Goal: Task Accomplishment & Management: Use online tool/utility

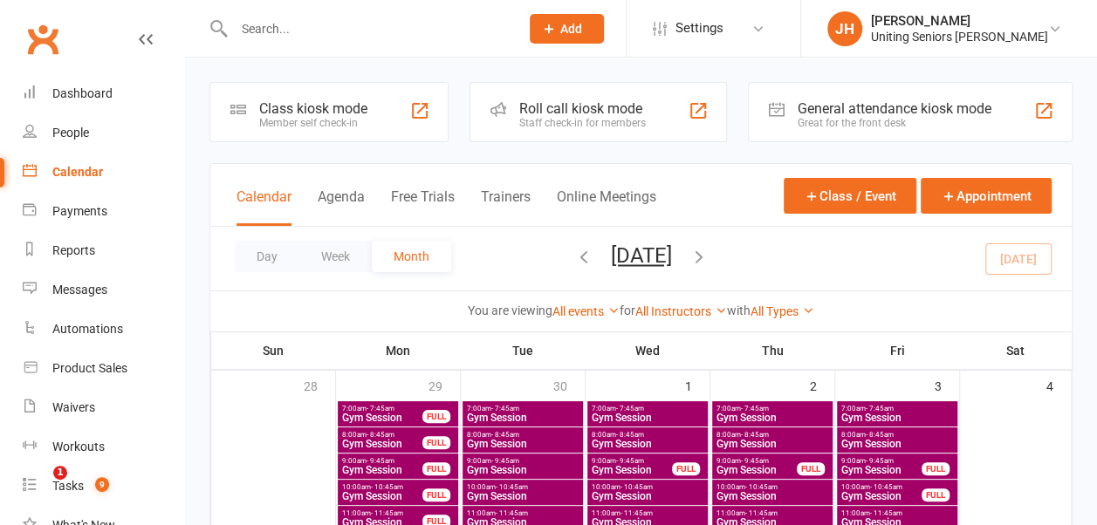
drag, startPoint x: 0, startPoint y: 0, endPoint x: 282, endPoint y: 19, distance: 282.6
click at [282, 19] on input "text" at bounding box center [368, 29] width 278 height 24
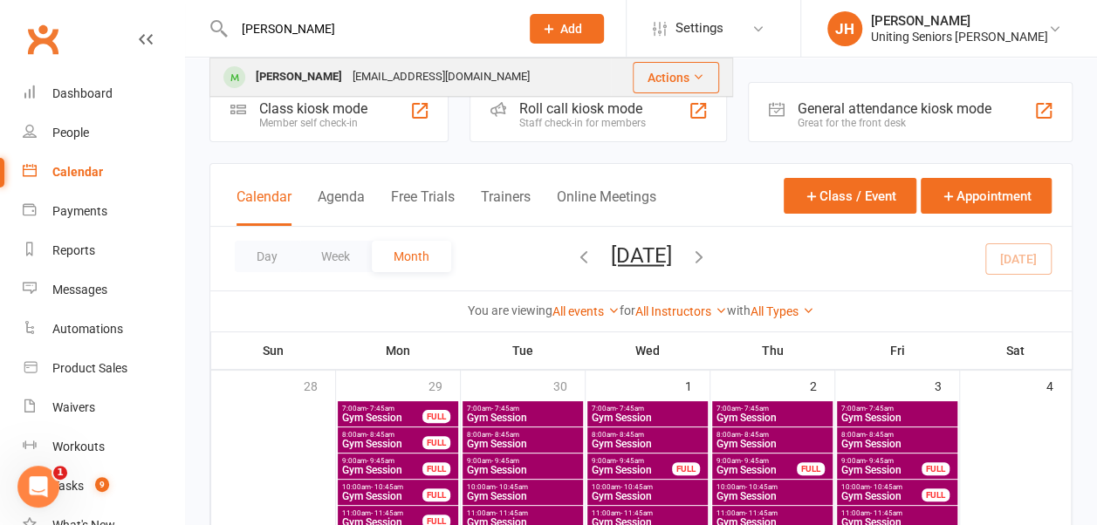
type input "[PERSON_NAME]"
click at [292, 82] on div "[PERSON_NAME]" at bounding box center [299, 77] width 97 height 25
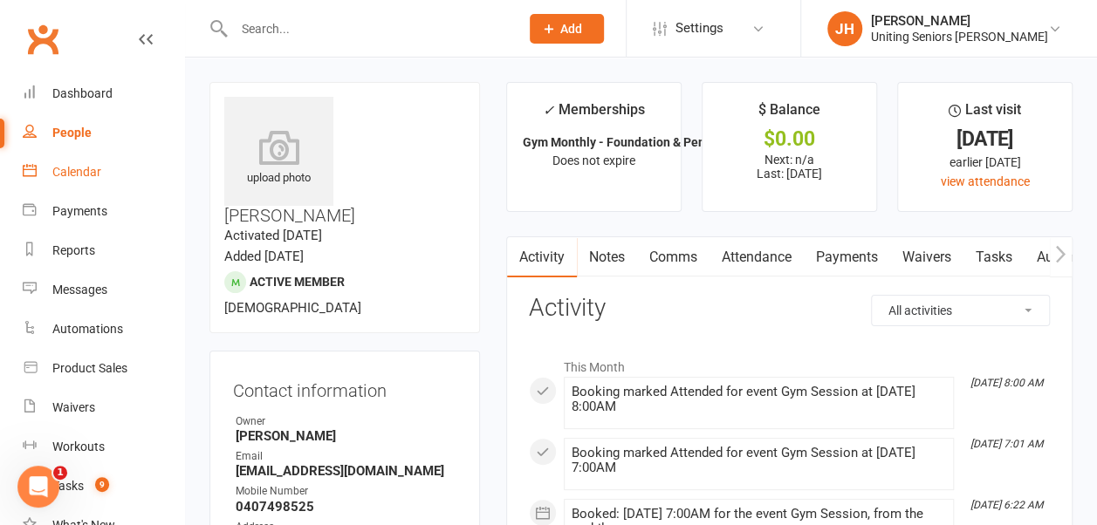
click at [86, 161] on link "Calendar" at bounding box center [103, 172] width 161 height 39
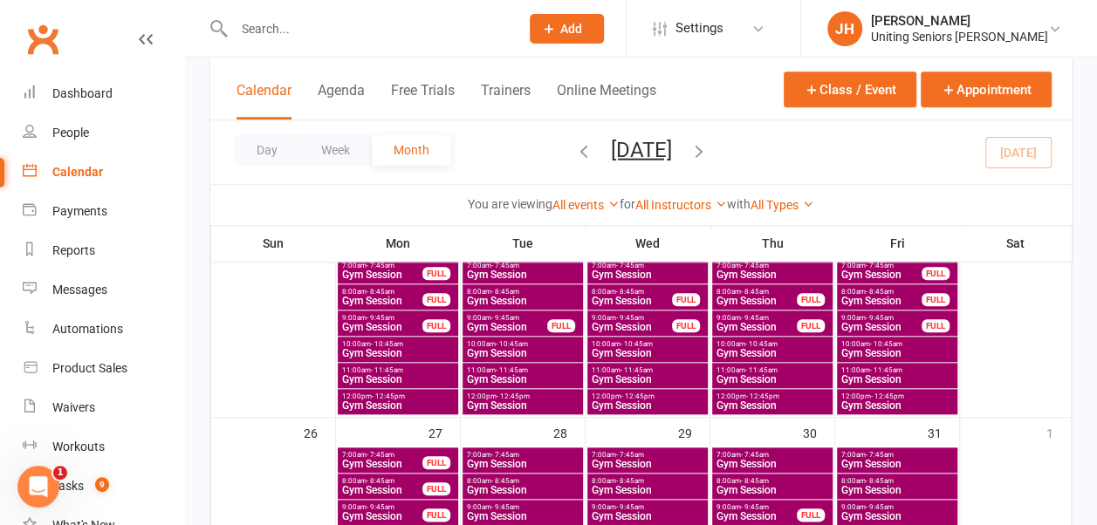
scroll to position [786, 0]
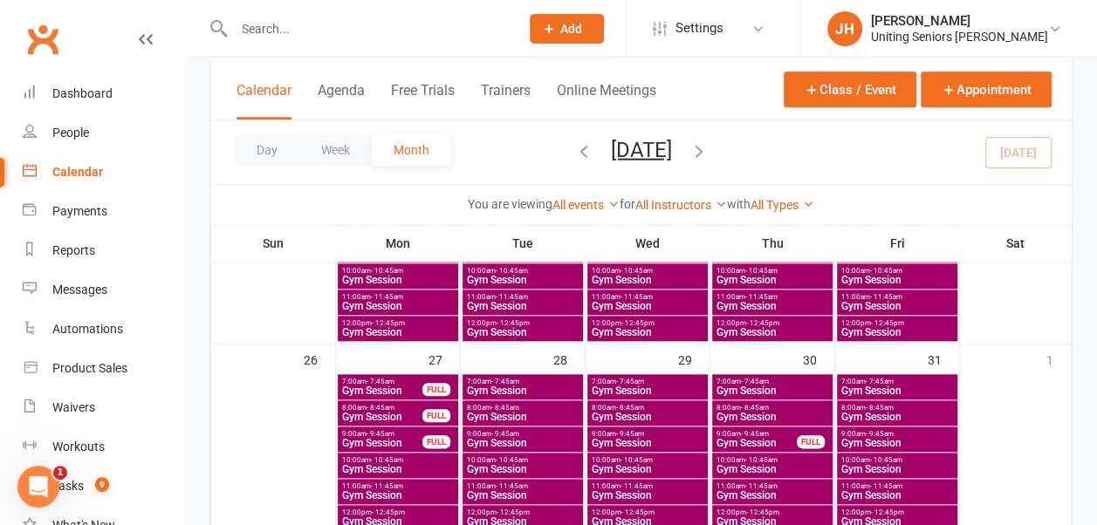
click at [391, 389] on span "Gym Session" at bounding box center [382, 391] width 82 height 10
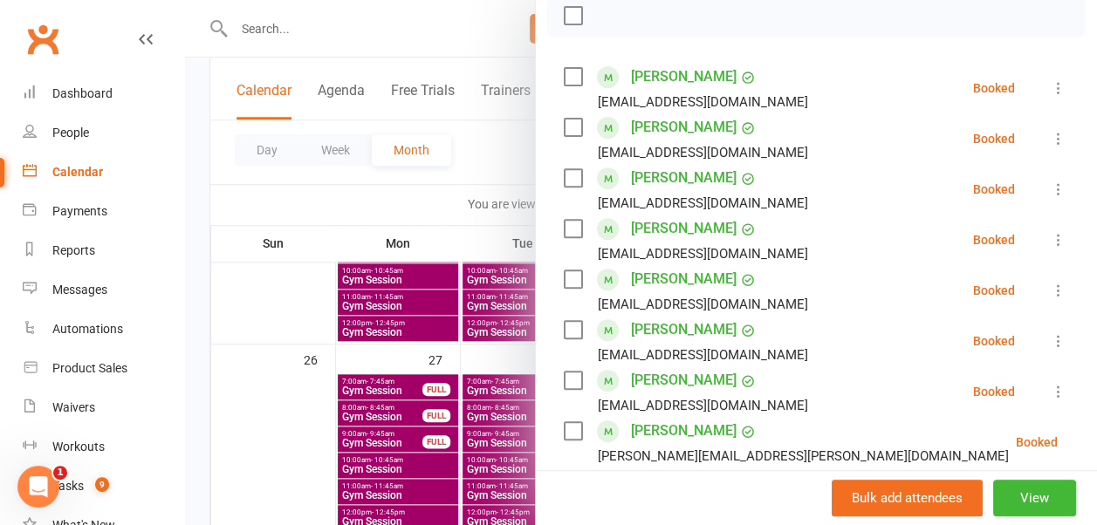
scroll to position [349, 0]
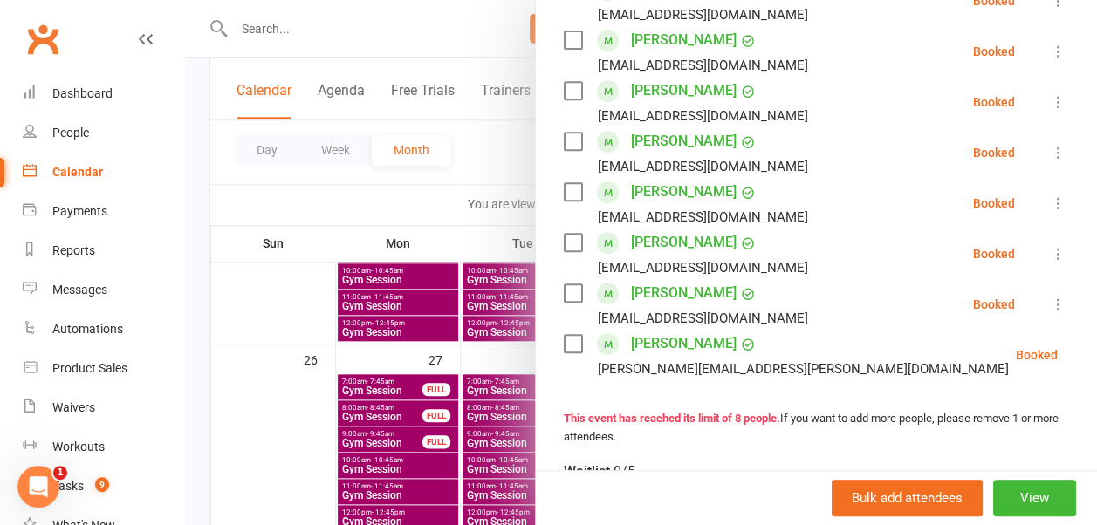
click at [367, 407] on div at bounding box center [641, 262] width 912 height 525
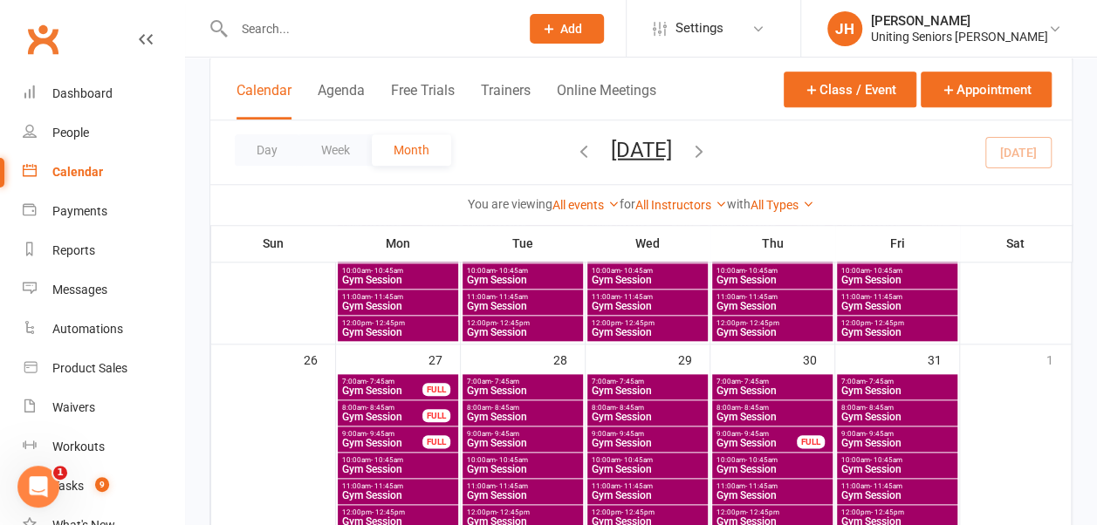
click at [374, 409] on span "- 8:45am" at bounding box center [381, 408] width 28 height 8
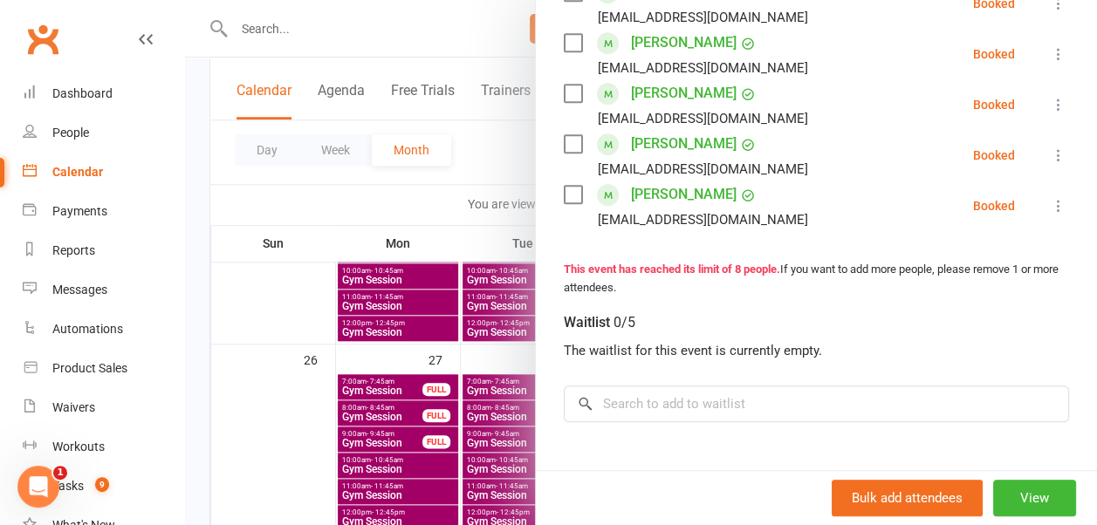
scroll to position [524, 0]
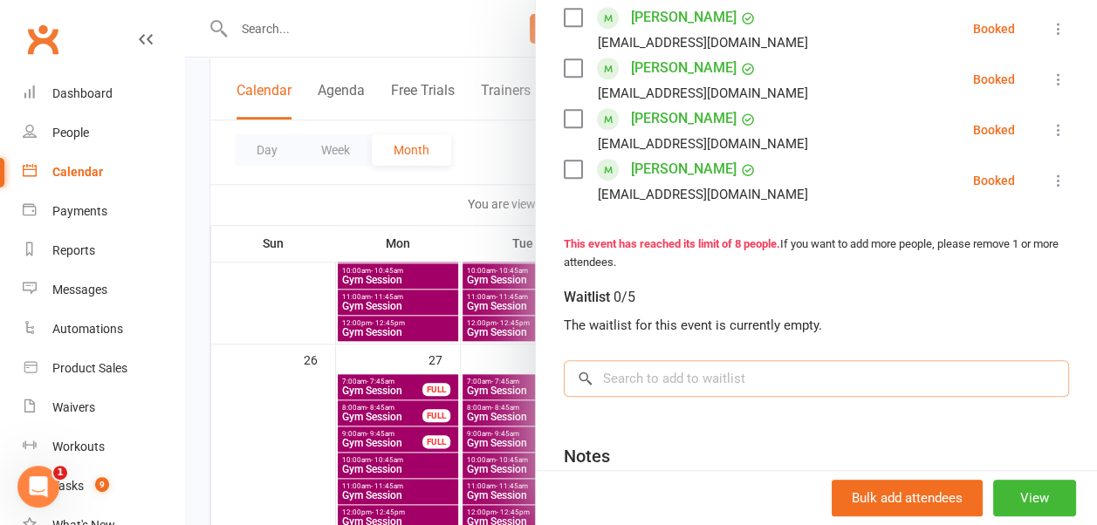
click at [604, 377] on input "search" at bounding box center [816, 378] width 505 height 37
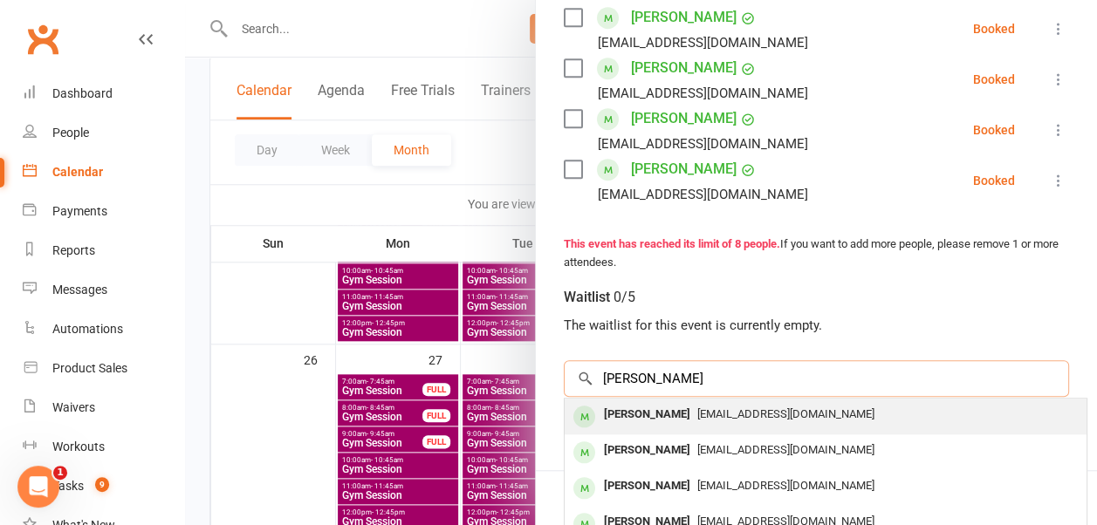
type input "[PERSON_NAME]"
click at [697, 418] on span "[EMAIL_ADDRESS][DOMAIN_NAME]" at bounding box center [785, 414] width 177 height 13
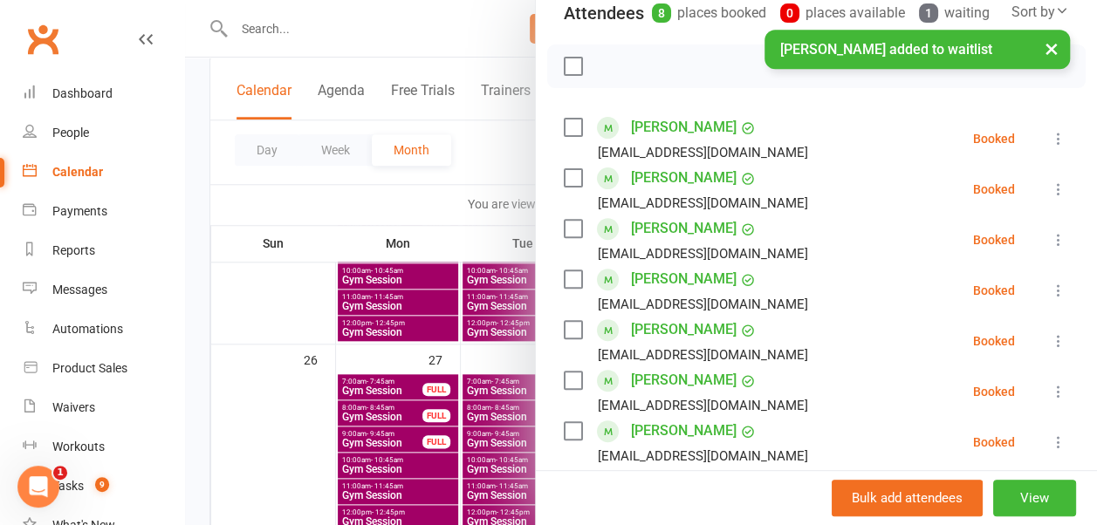
scroll to position [110, 0]
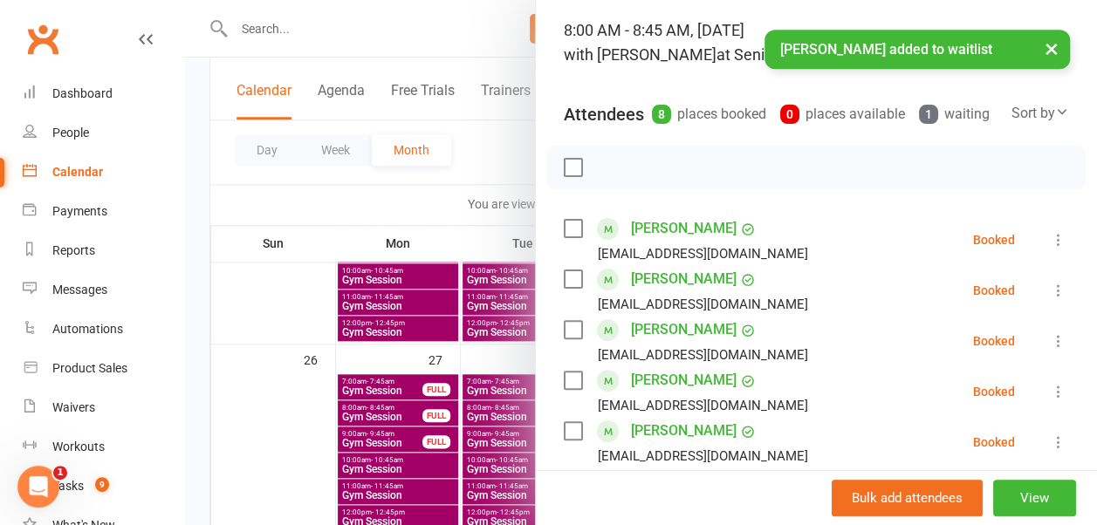
click at [474, 179] on div at bounding box center [641, 262] width 912 height 525
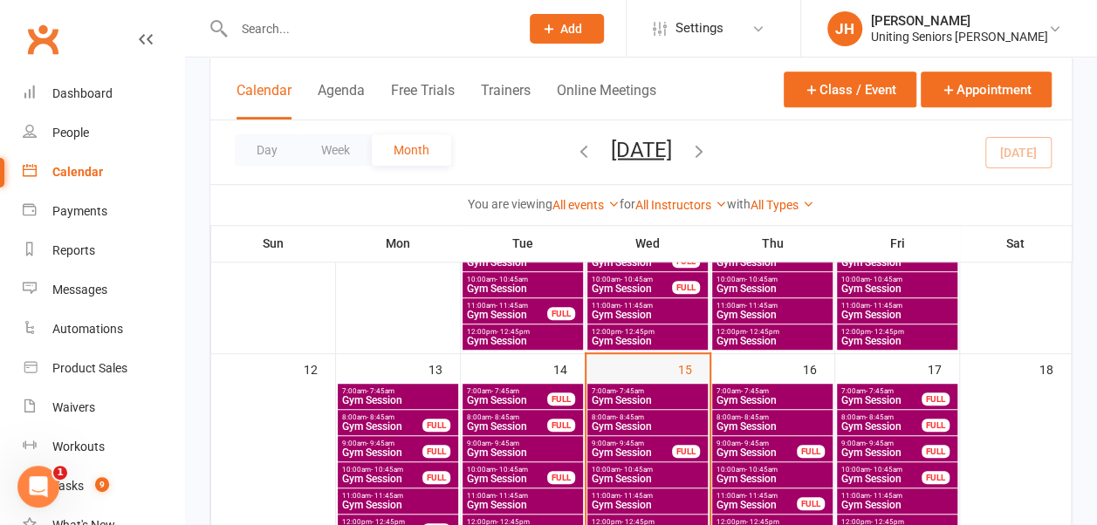
scroll to position [508, 0]
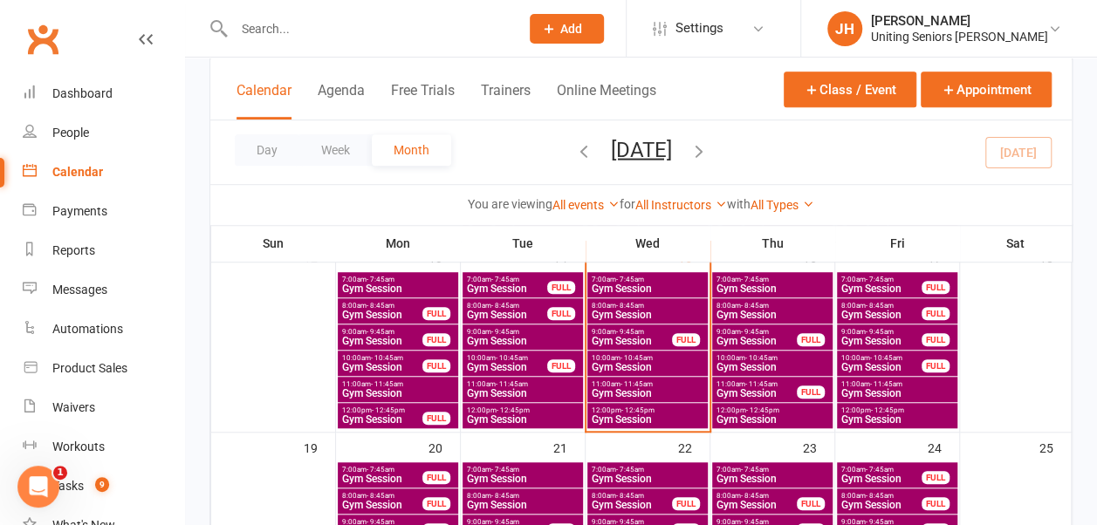
click at [633, 336] on span "Gym Session" at bounding box center [632, 341] width 82 height 10
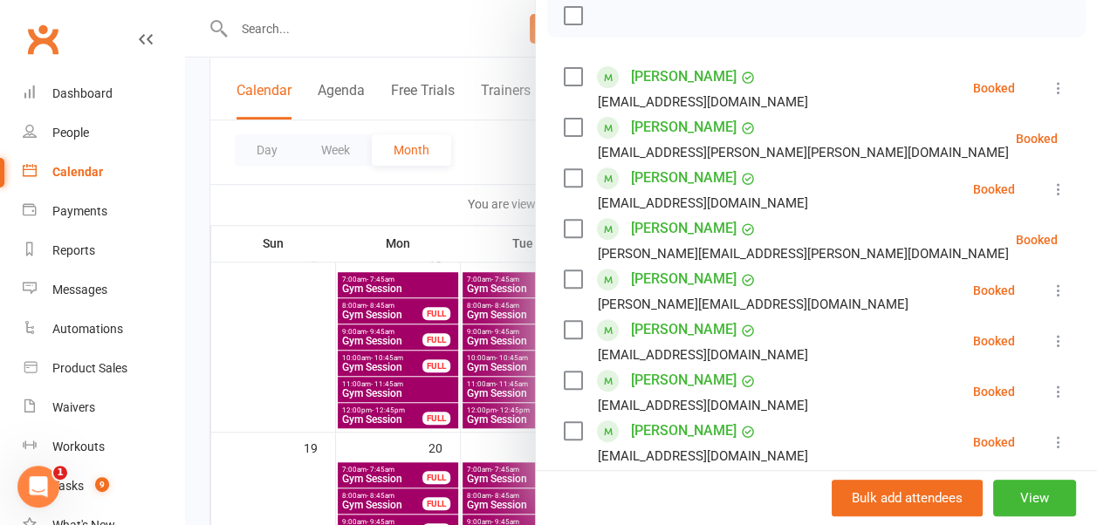
scroll to position [349, 0]
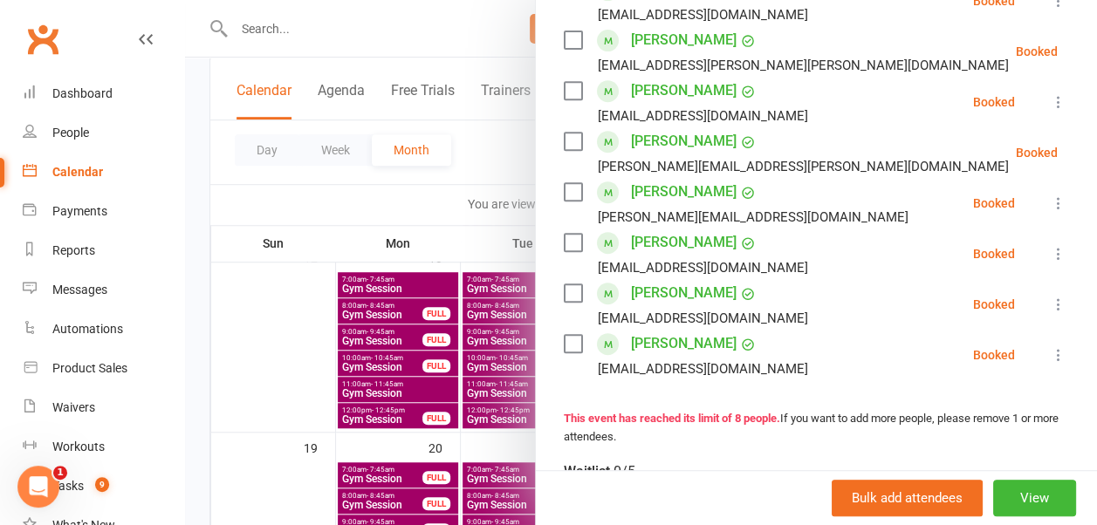
click at [518, 175] on div at bounding box center [641, 262] width 912 height 525
